Goal: Transaction & Acquisition: Purchase product/service

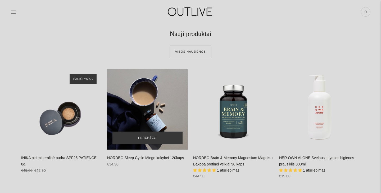
scroll to position [199, 0]
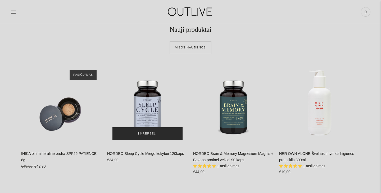
click at [153, 135] on span "Į krepšelį" at bounding box center [147, 133] width 19 height 5
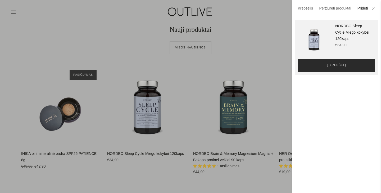
click at [342, 65] on span "Į krepšelį" at bounding box center [336, 65] width 19 height 5
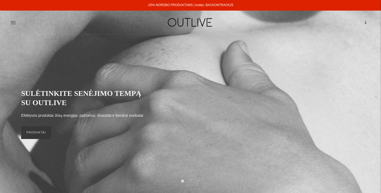
click at [367, 20] on span "1" at bounding box center [365, 22] width 7 height 7
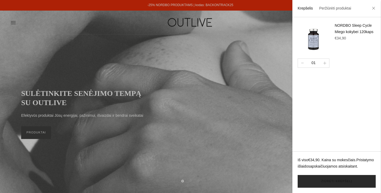
click at [339, 180] on link "Žiūrėti krepšelį" at bounding box center [337, 181] width 78 height 13
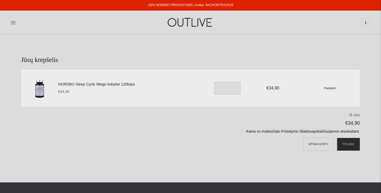
click at [347, 146] on button "Toliau" at bounding box center [348, 144] width 23 height 13
